Goal: Obtain resource: Obtain resource

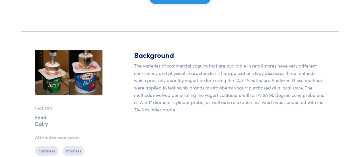
scroll to position [99, 0]
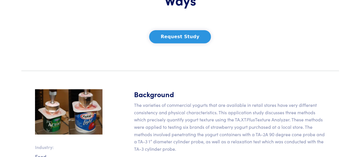
click at [205, 44] on div "Yogurts Tested Three Ways Request Study" at bounding box center [180, 7] width 149 height 90
click at [195, 37] on button "Request Study" at bounding box center [180, 36] width 62 height 13
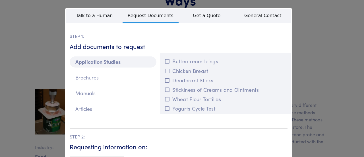
click at [333, 29] on div "**********" at bounding box center [182, 78] width 364 height 157
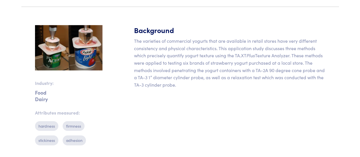
scroll to position [161, 0]
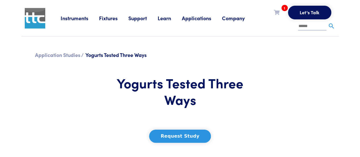
click at [195, 134] on button "Request Study" at bounding box center [180, 136] width 62 height 13
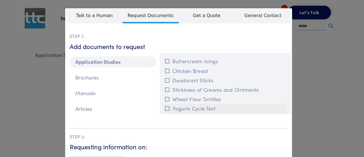
click at [166, 108] on icon at bounding box center [167, 108] width 5 height 5
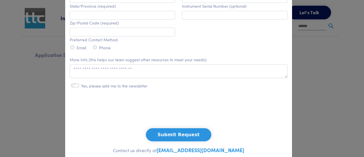
scroll to position [265, 0]
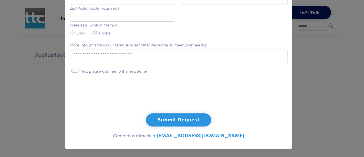
click at [183, 122] on button "Submit Request" at bounding box center [178, 119] width 65 height 13
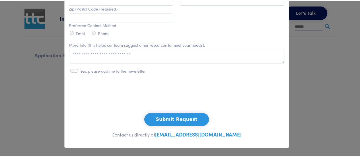
scroll to position [210, 0]
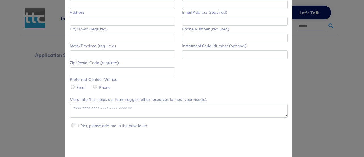
drag, startPoint x: 357, startPoint y: 93, endPoint x: 363, endPoint y: 83, distance: 11.8
click at [360, 76] on div "**********" at bounding box center [182, 78] width 364 height 157
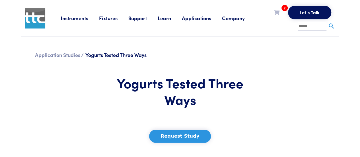
drag, startPoint x: 364, startPoint y: 91, endPoint x: 360, endPoint y: 7, distance: 84.1
